Goal: Information Seeking & Learning: Check status

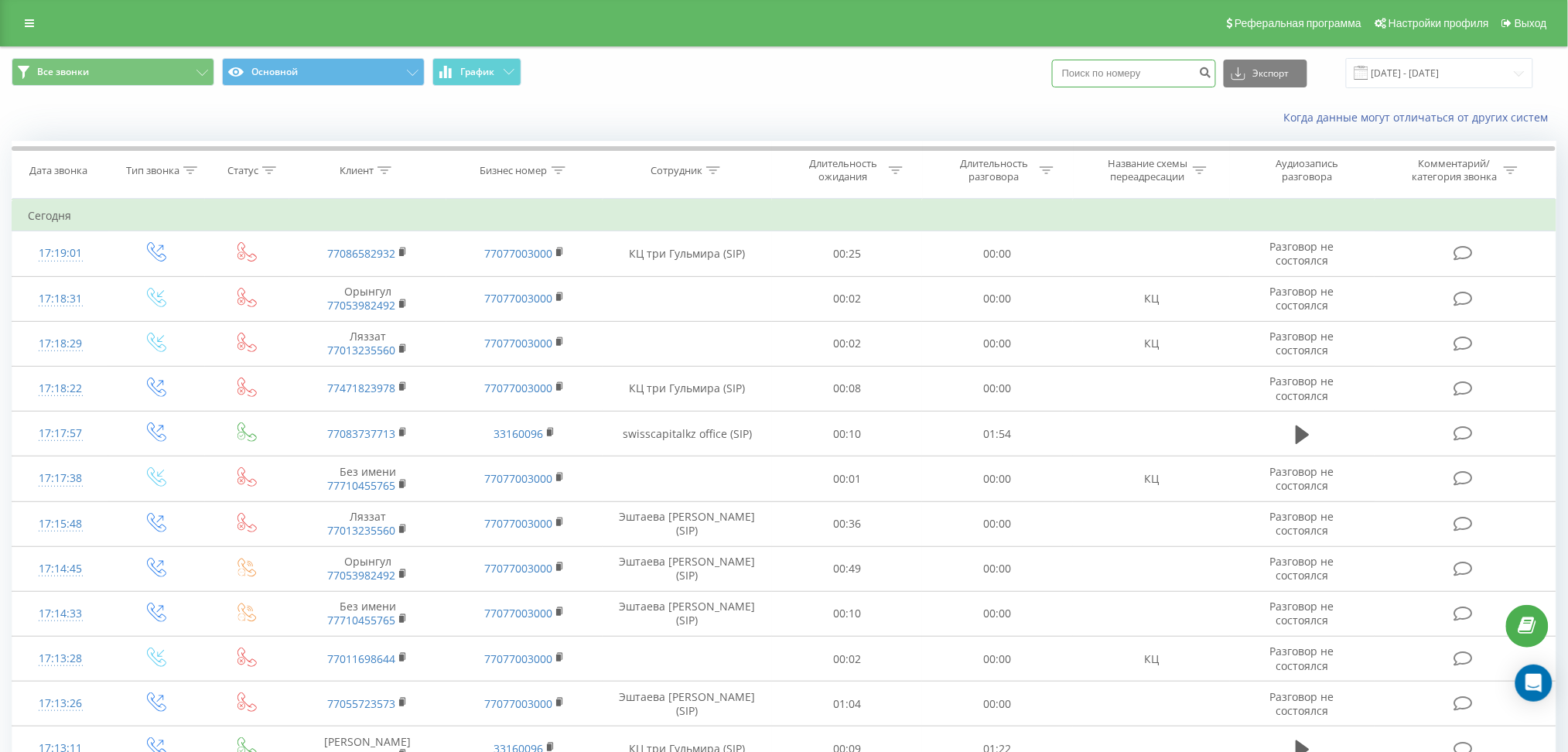
click at [1097, 72] on input at bounding box center [1134, 74] width 164 height 28
paste input "77087247750"
type input "77087247750"
click at [1213, 75] on icon "submit" at bounding box center [1206, 71] width 13 height 9
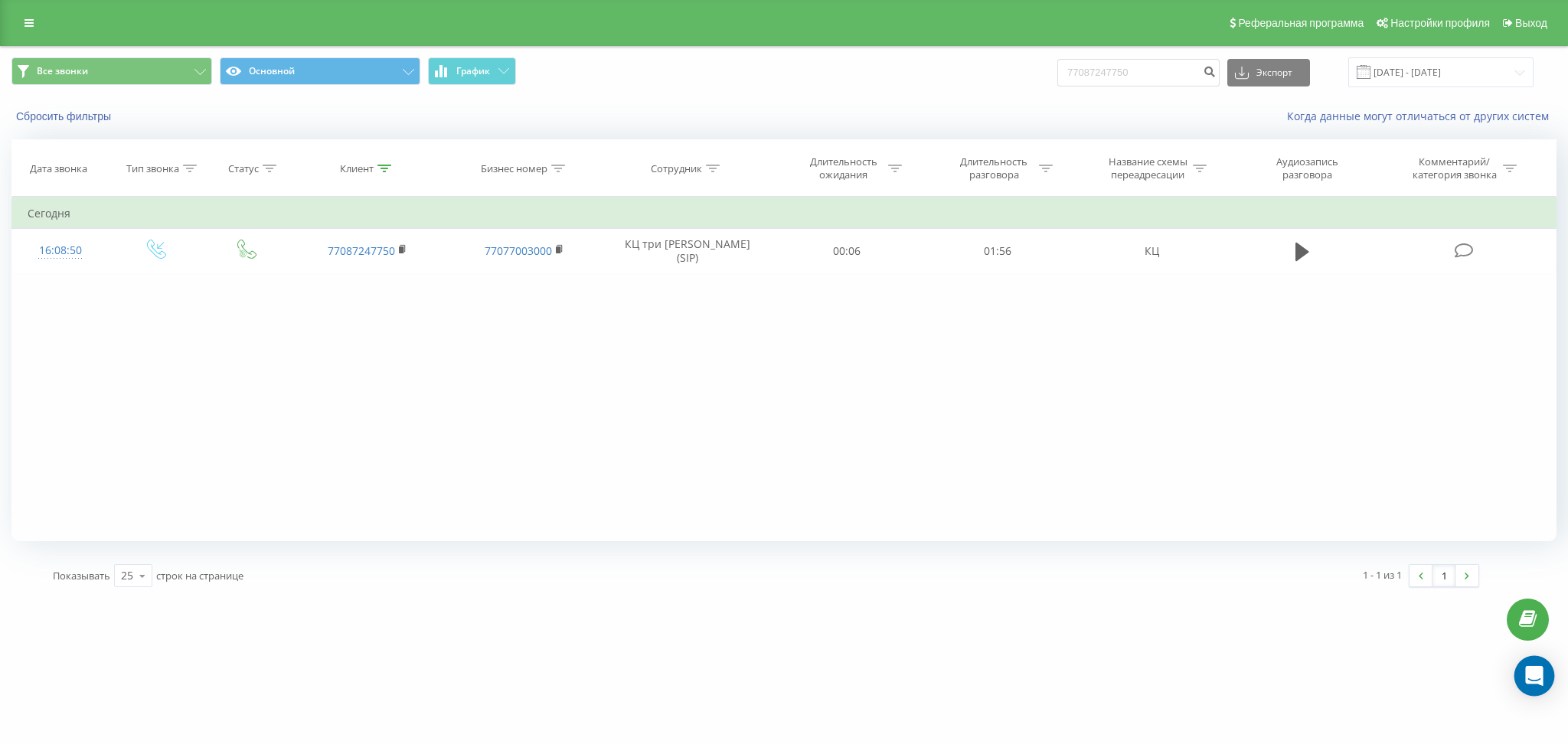
click at [1537, 677] on icon "Open Intercom Messenger" at bounding box center [1534, 676] width 18 height 20
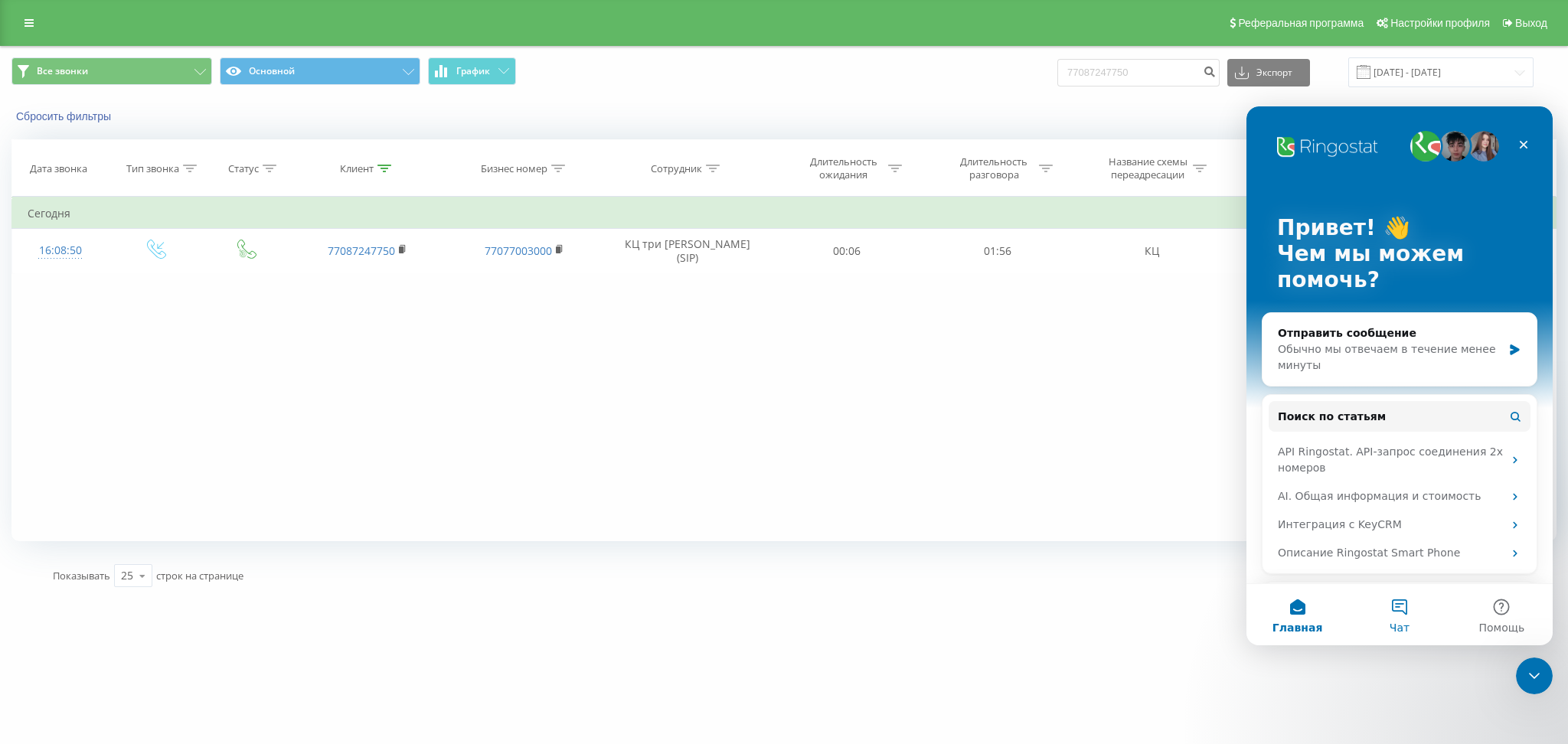
click at [1400, 604] on button "Чат" at bounding box center [1399, 614] width 102 height 61
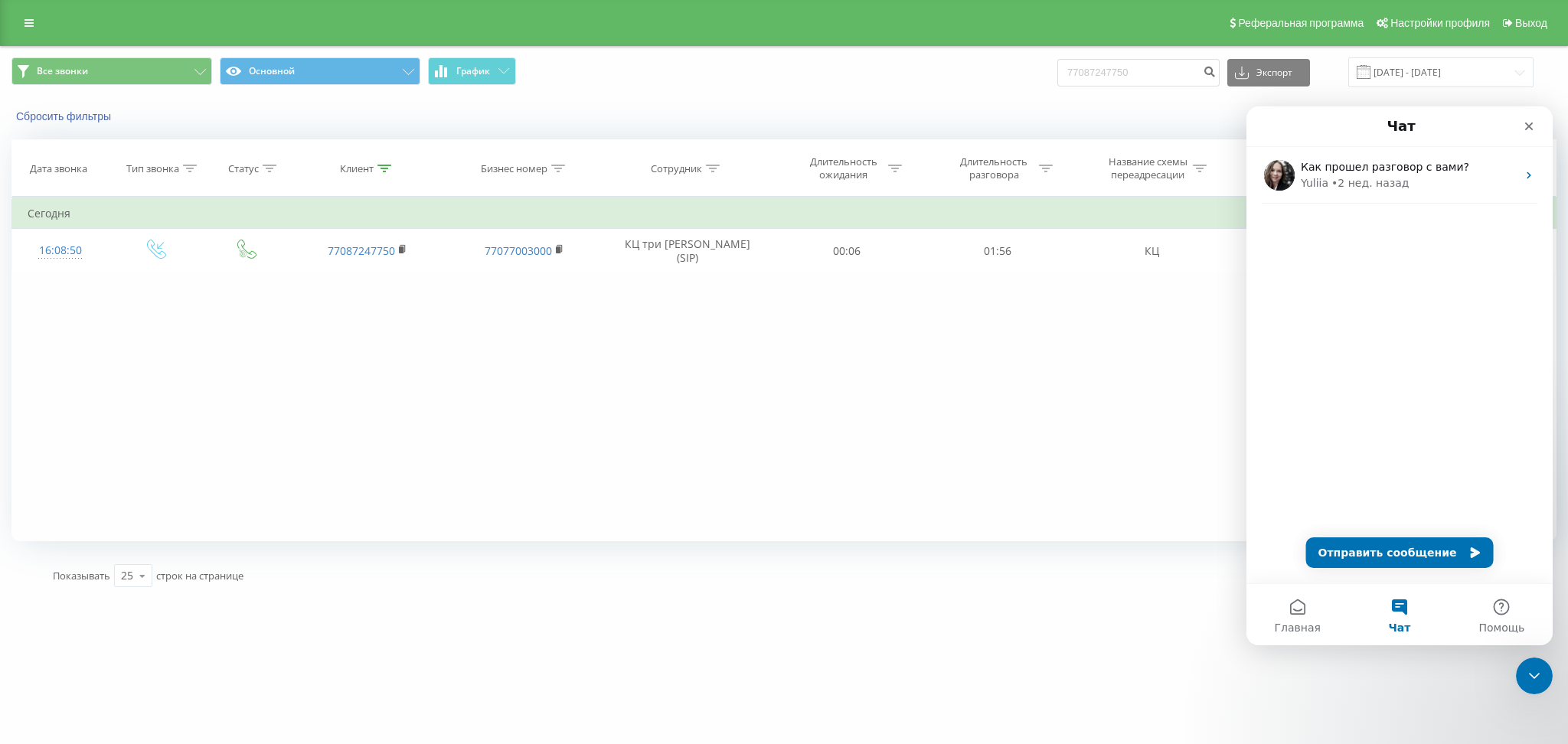
click at [1318, 209] on div "Как прошел разговор с вами? Yuliia • 2 нед. назад" at bounding box center [1400, 206] width 307 height 118
click at [1330, 380] on div "Как прошел разговор с вами? Yuliia • 2 нед. назад" at bounding box center [1400, 365] width 307 height 436
click at [1397, 608] on button "Чат" at bounding box center [1399, 614] width 102 height 61
click at [1411, 217] on div "Как прошел разговор с вами? Yuliia • 2 нед. назад" at bounding box center [1400, 206] width 307 height 118
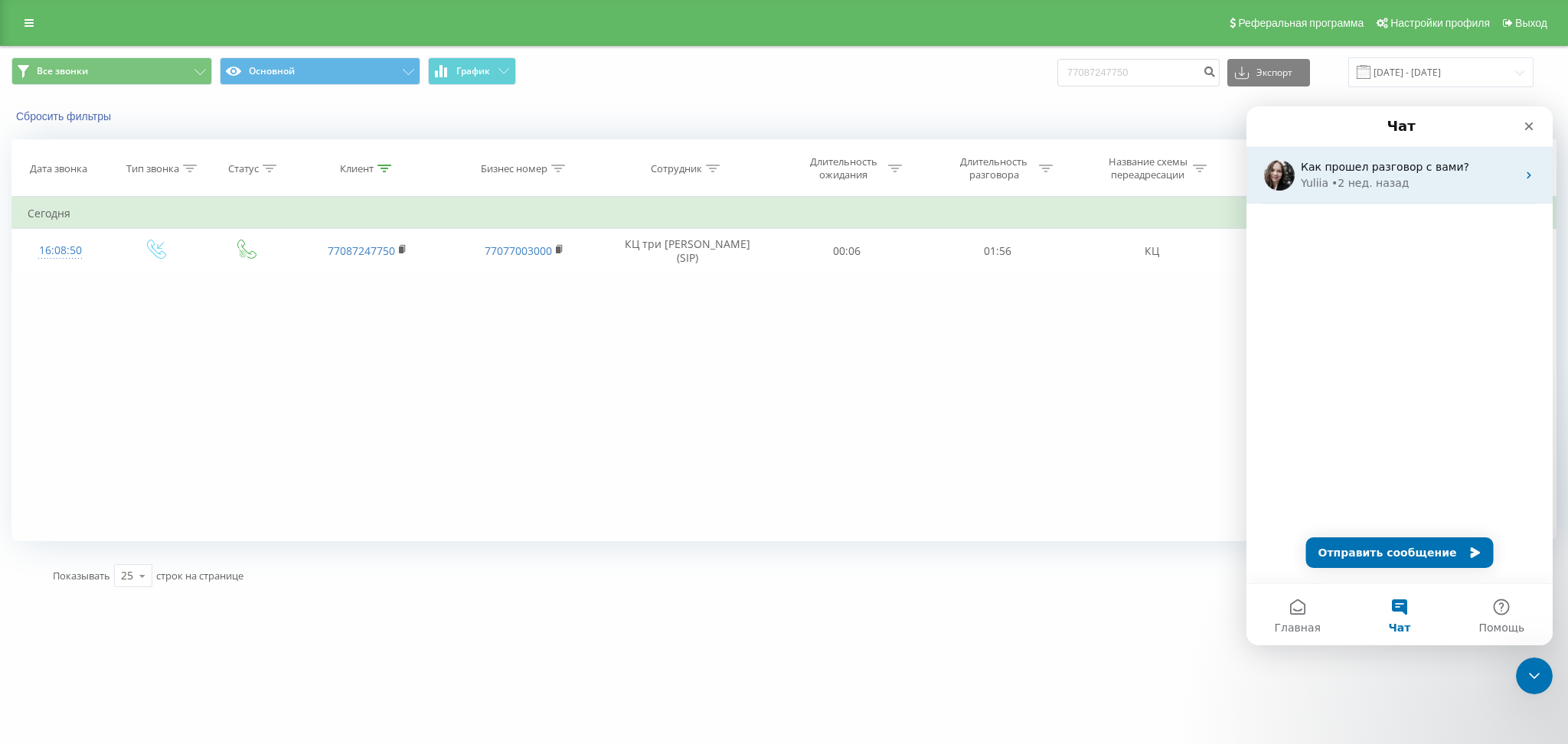
click at [1407, 178] on div "Yuliia • 2 нед. назад" at bounding box center [1409, 183] width 216 height 16
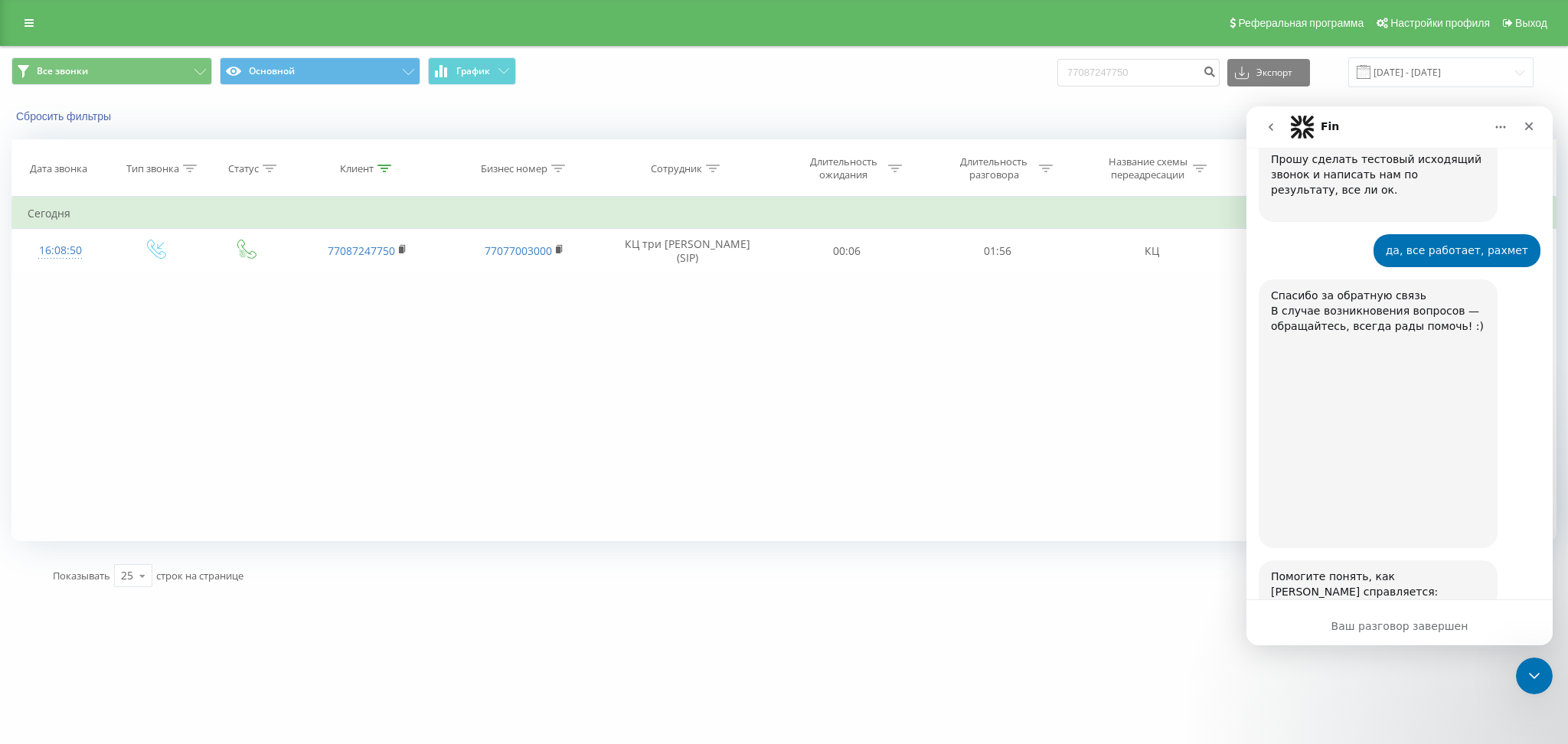
scroll to position [1832, 0]
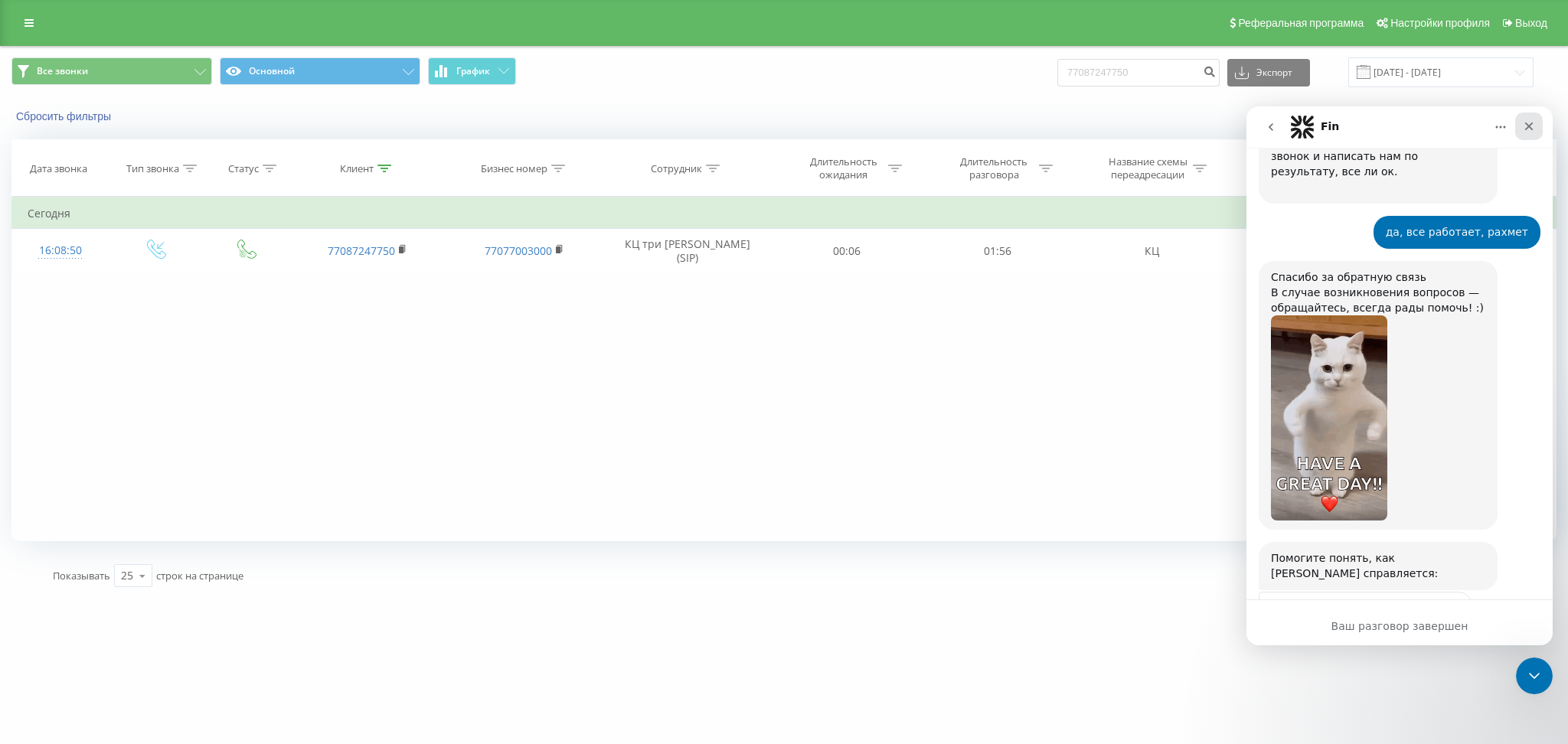
click at [1526, 122] on icon "Закрыть" at bounding box center [1529, 126] width 12 height 12
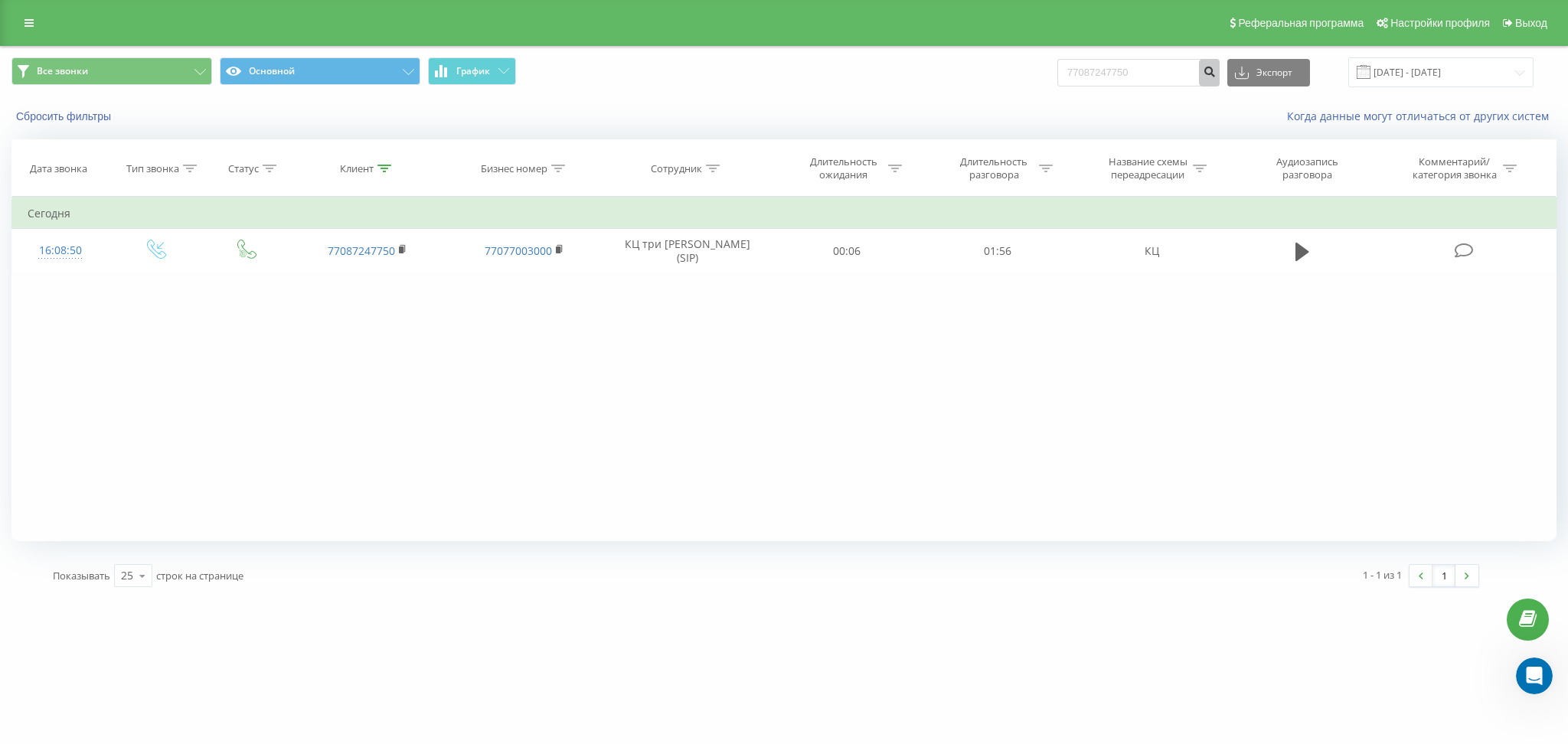
scroll to position [1831, 0]
click at [1216, 68] on icon "submit" at bounding box center [1209, 70] width 13 height 9
click at [1096, 68] on input "77087247750" at bounding box center [1138, 73] width 162 height 28
type input "7087247750"
click at [1216, 71] on icon "submit" at bounding box center [1209, 70] width 13 height 9
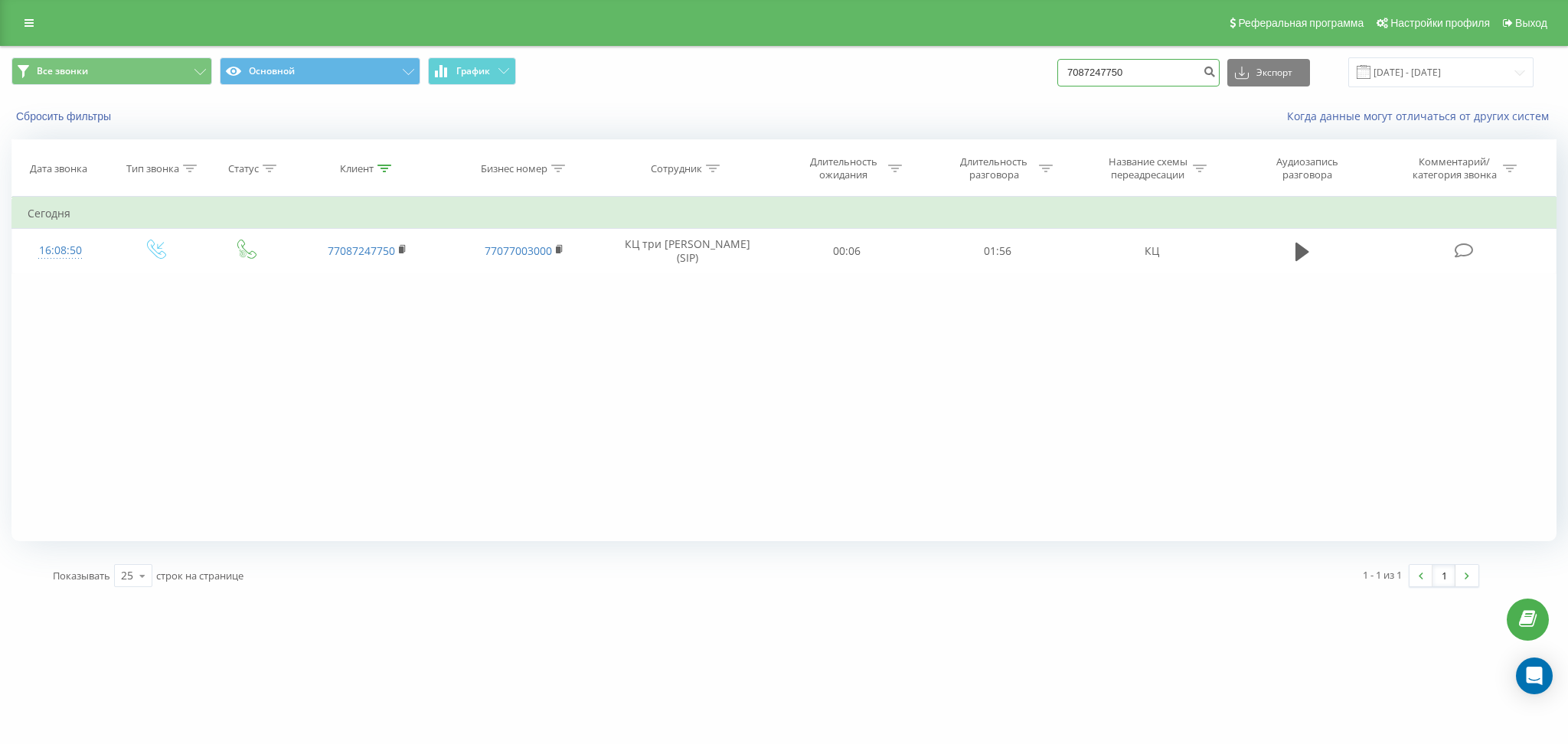
drag, startPoint x: 1157, startPoint y: 71, endPoint x: 990, endPoint y: 73, distance: 167.0
click at [990, 73] on div "Все звонки Основной График 7087247750 Экспорт .csv .xls .xlsx 20.05.2025 - 20.0…" at bounding box center [784, 72] width 1545 height 29
paste input "77785520717"
type input "77785520717"
click at [1216, 74] on icon "submit" at bounding box center [1209, 70] width 13 height 9
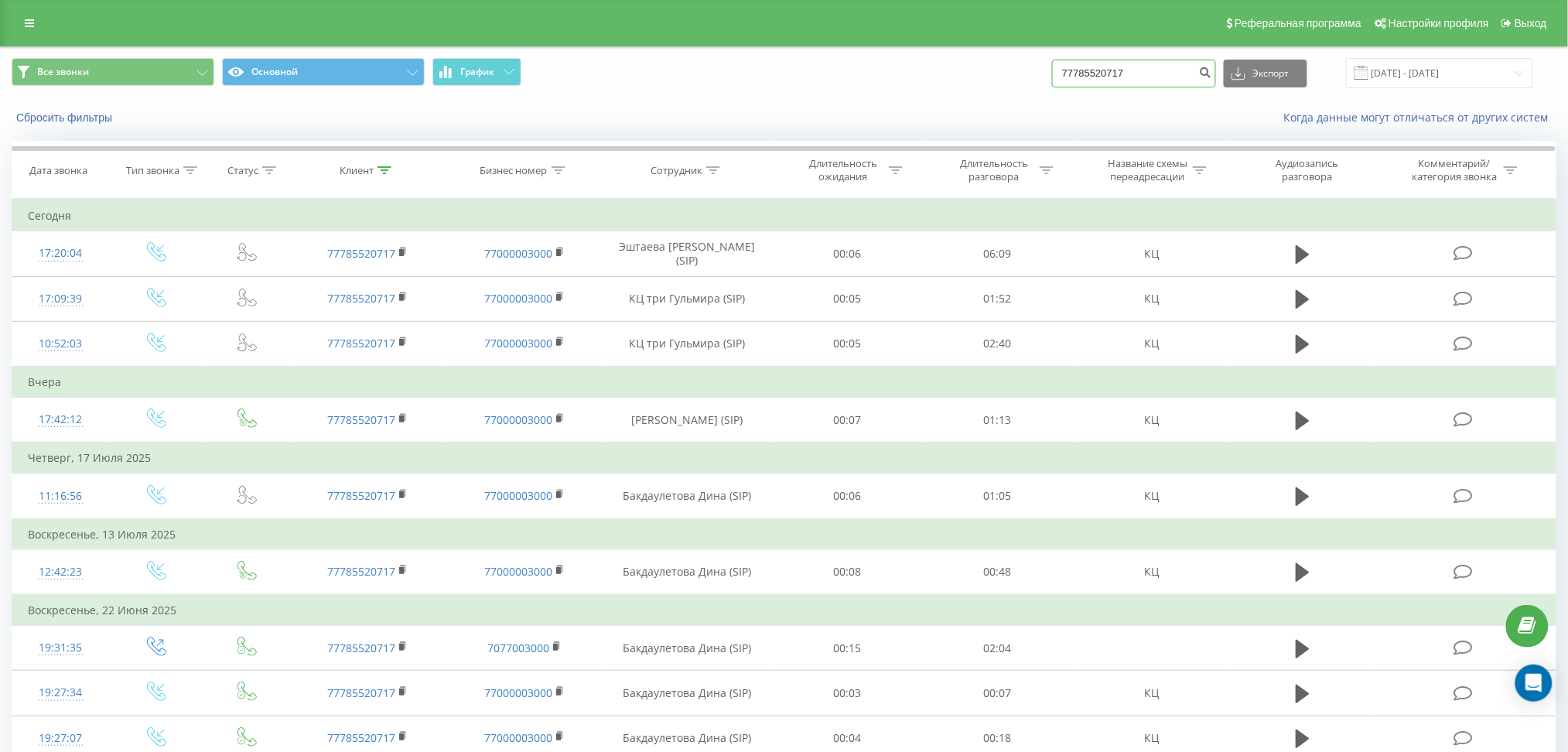
drag, startPoint x: 1159, startPoint y: 69, endPoint x: 1057, endPoint y: 70, distance: 102.0
click at [1057, 70] on div "Все звонки Основной График 77785520717 Экспорт .csv .xls .xlsx 20.05.2025 - 20.…" at bounding box center [784, 73] width 1545 height 30
paste input "708 724 7750"
click at [1134, 69] on input "7 708 724 7750" at bounding box center [1134, 74] width 164 height 28
click at [1115, 71] on input "7 708 7247750" at bounding box center [1134, 74] width 164 height 28
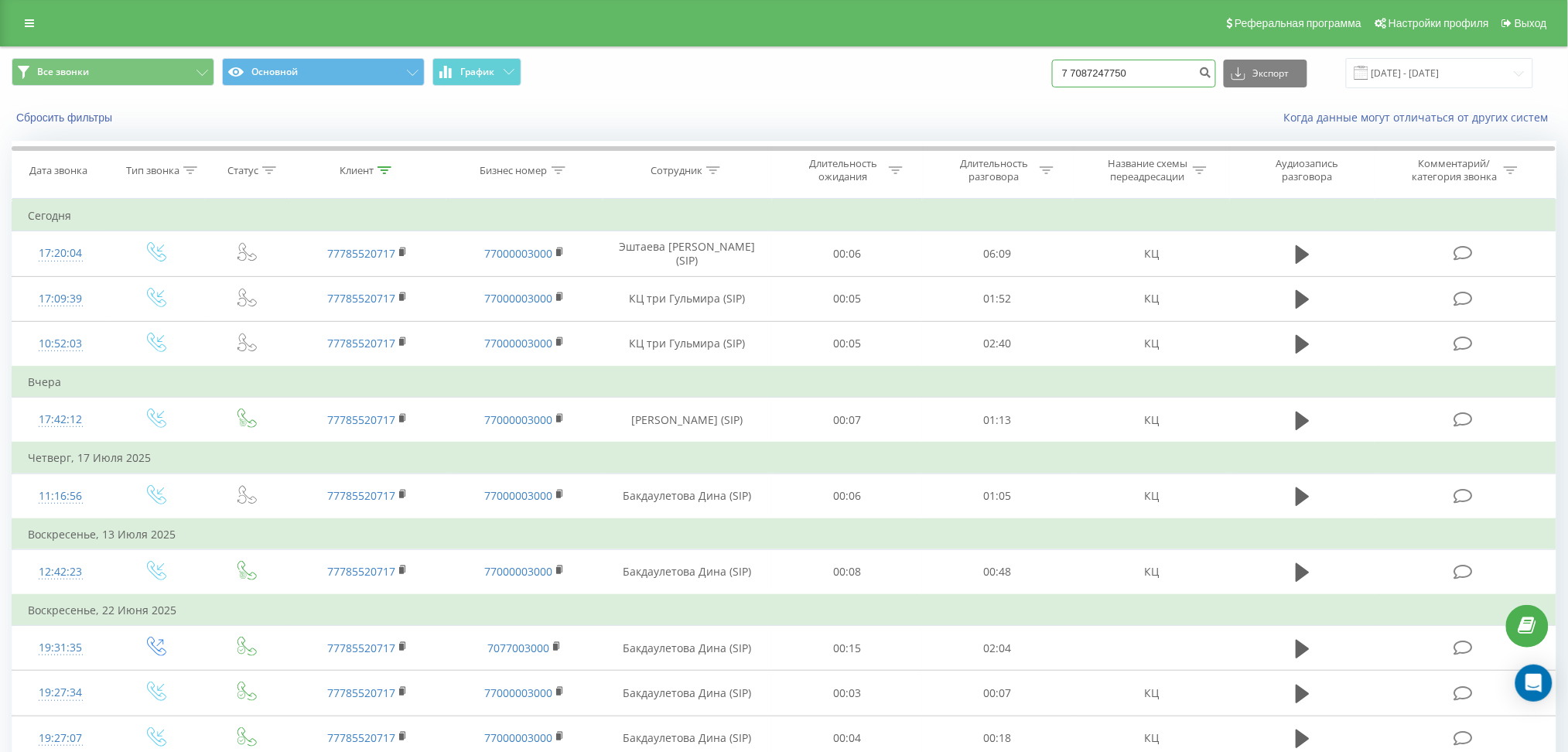
click at [1095, 72] on input "7 7087247750" at bounding box center [1134, 74] width 164 height 28
type input "77087247750"
click at [1213, 72] on icon "submit" at bounding box center [1206, 71] width 13 height 9
